Goal: Transaction & Acquisition: Purchase product/service

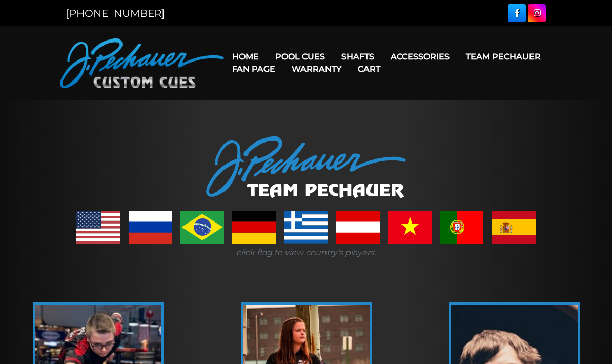
click at [290, 91] on link "JP Series (T) – NEW" at bounding box center [331, 85] width 126 height 14
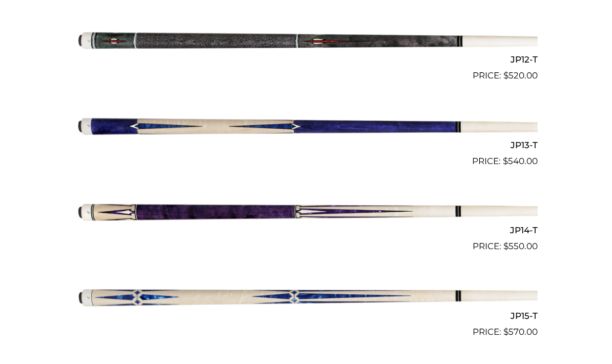
scroll to position [1271, 0]
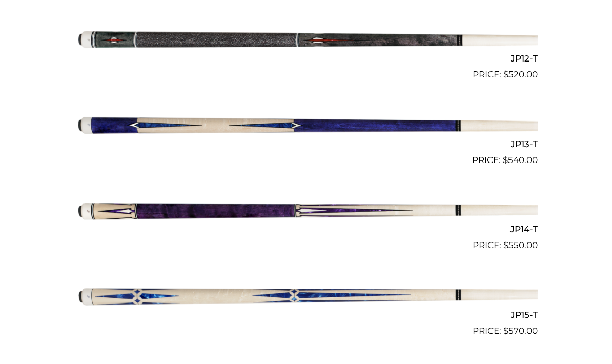
click at [103, 207] on img at bounding box center [305, 210] width 463 height 77
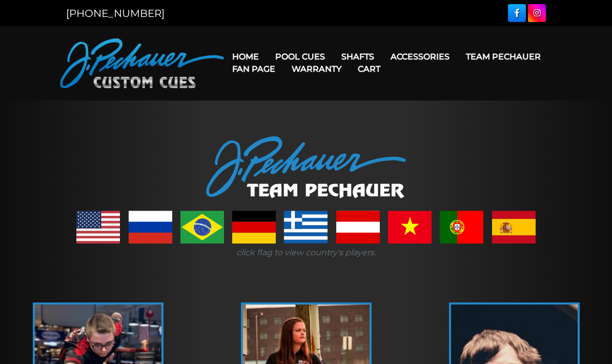
click at [291, 92] on link "JP Series (T) – NEW" at bounding box center [331, 85] width 126 height 14
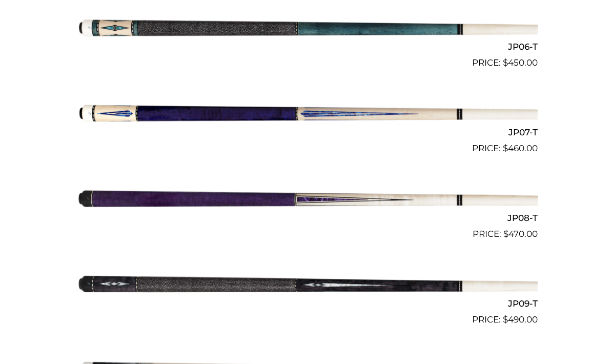
scroll to position [766, 0]
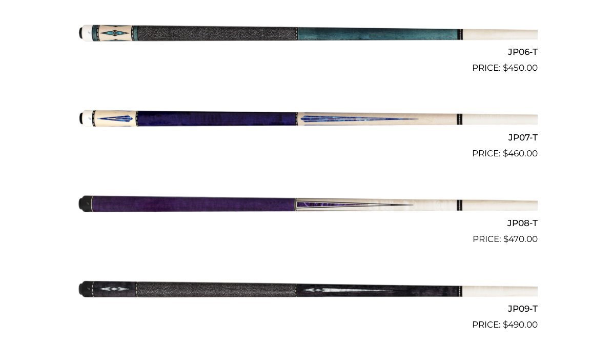
click at [116, 112] on img at bounding box center [305, 117] width 463 height 77
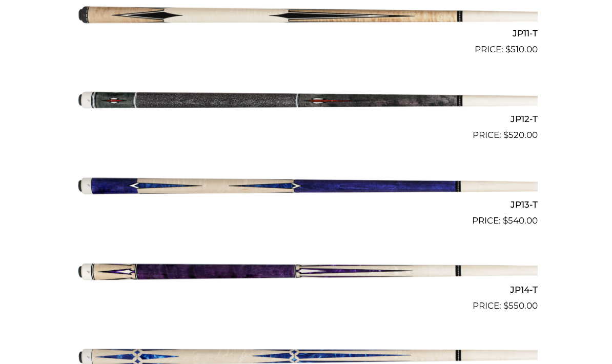
scroll to position [1211, 0]
click at [127, 271] on img at bounding box center [305, 270] width 463 height 77
